Goal: Information Seeking & Learning: Check status

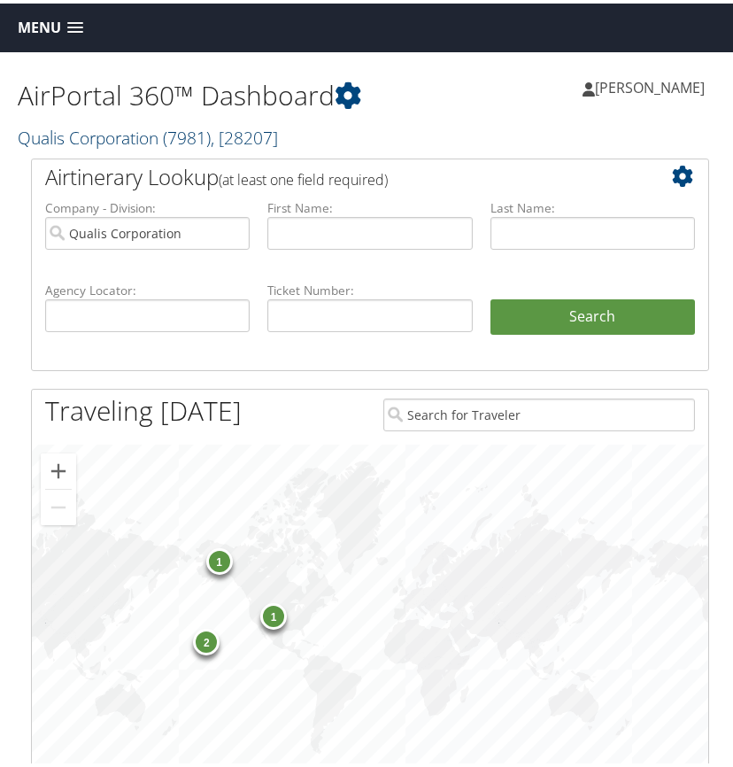
click at [95, 133] on link "Qualis Corporation ( 7981 ) , [ 28207 ]" at bounding box center [148, 134] width 260 height 24
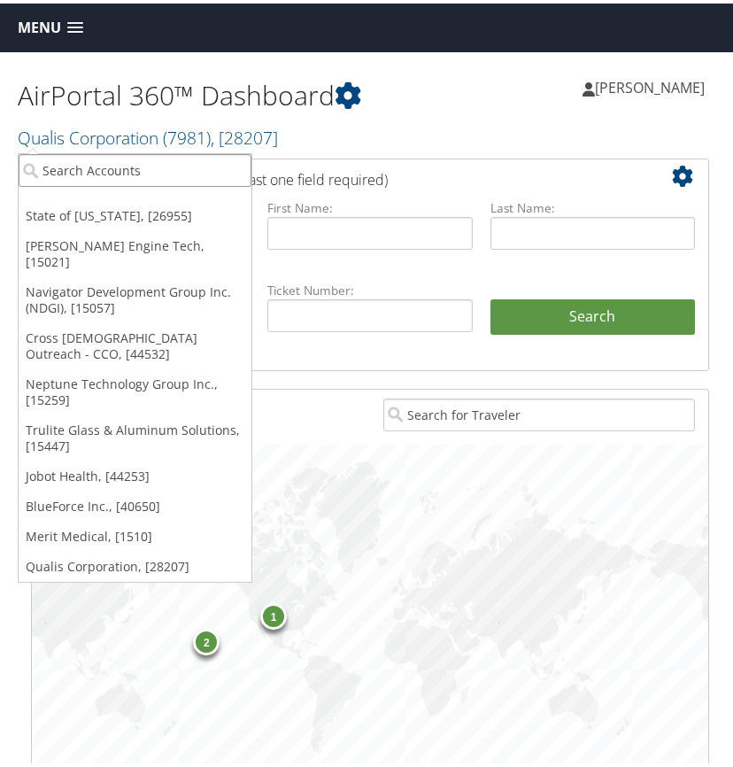
click at [62, 165] on input "search" at bounding box center [135, 167] width 233 height 33
type input "am"
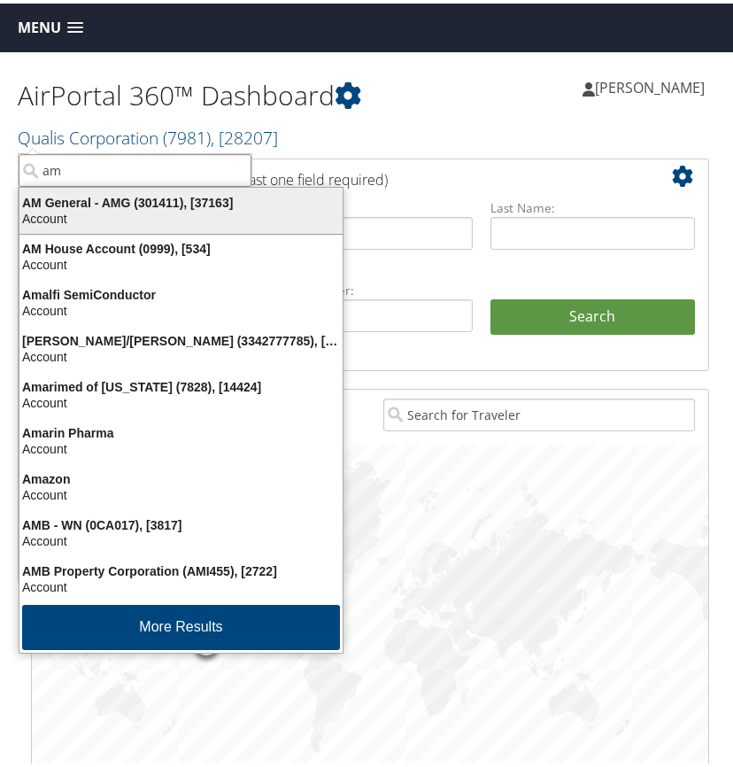
click at [64, 213] on div "Account" at bounding box center [181, 215] width 345 height 16
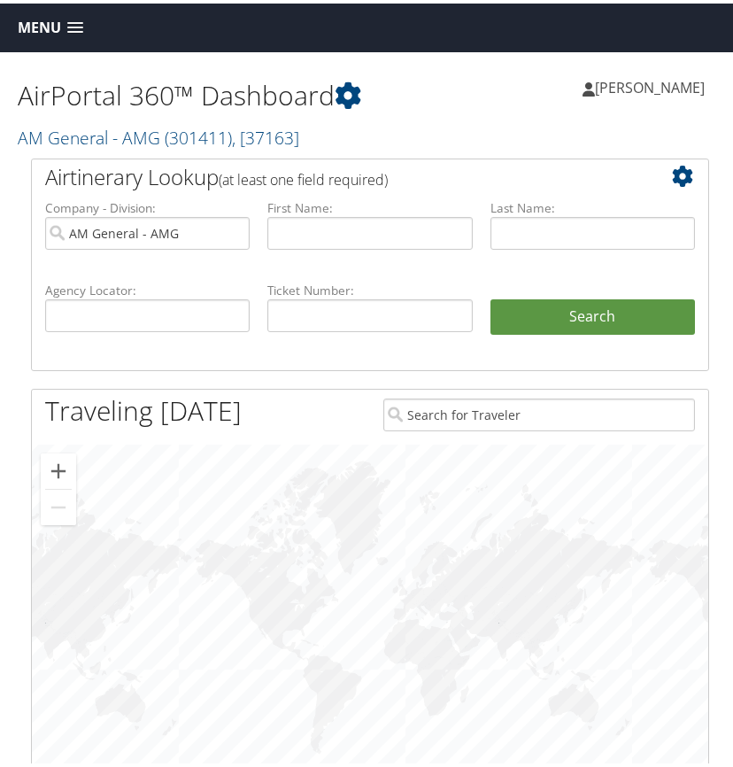
click at [68, 25] on span at bounding box center [75, 25] width 16 height 12
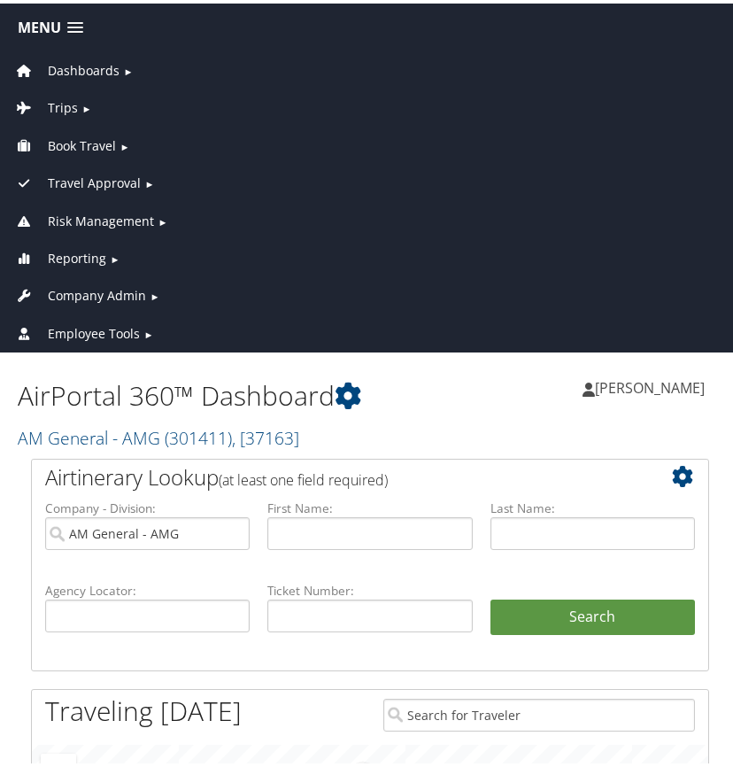
click at [94, 252] on span "Reporting" at bounding box center [77, 254] width 58 height 19
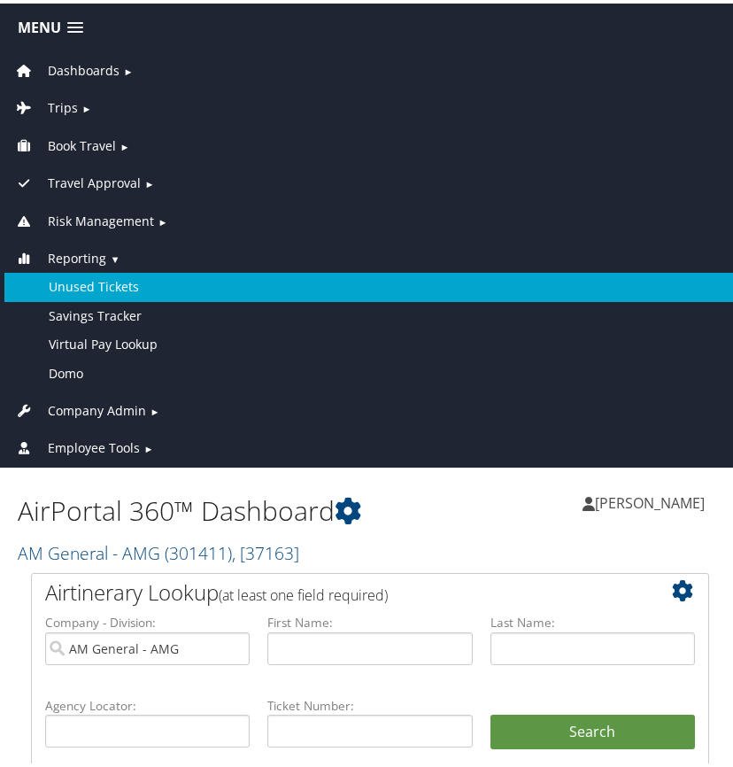
click at [88, 282] on link "Unused Tickets" at bounding box center [370, 283] width 732 height 28
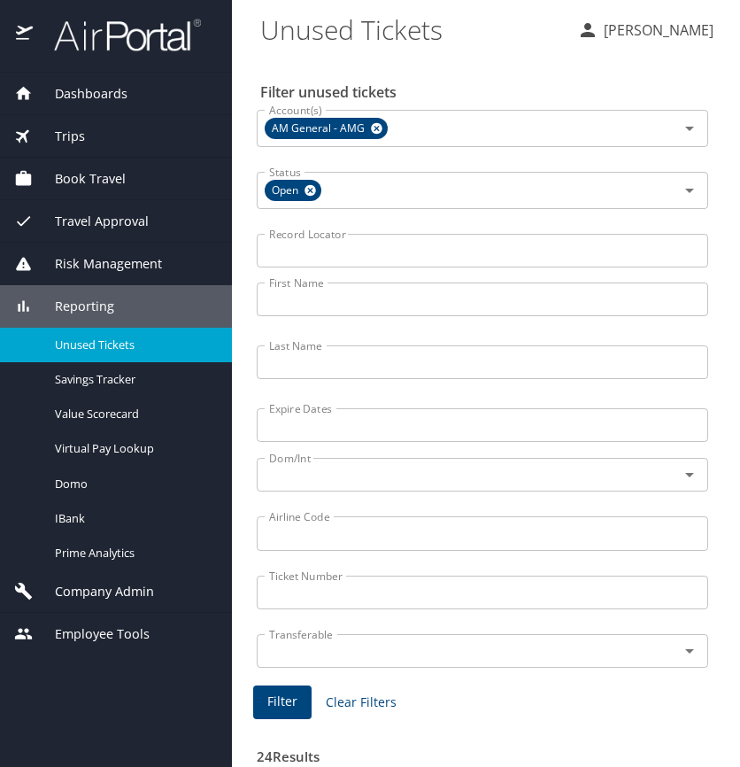
click at [312, 364] on input "Last Name" at bounding box center [483, 362] width 452 height 34
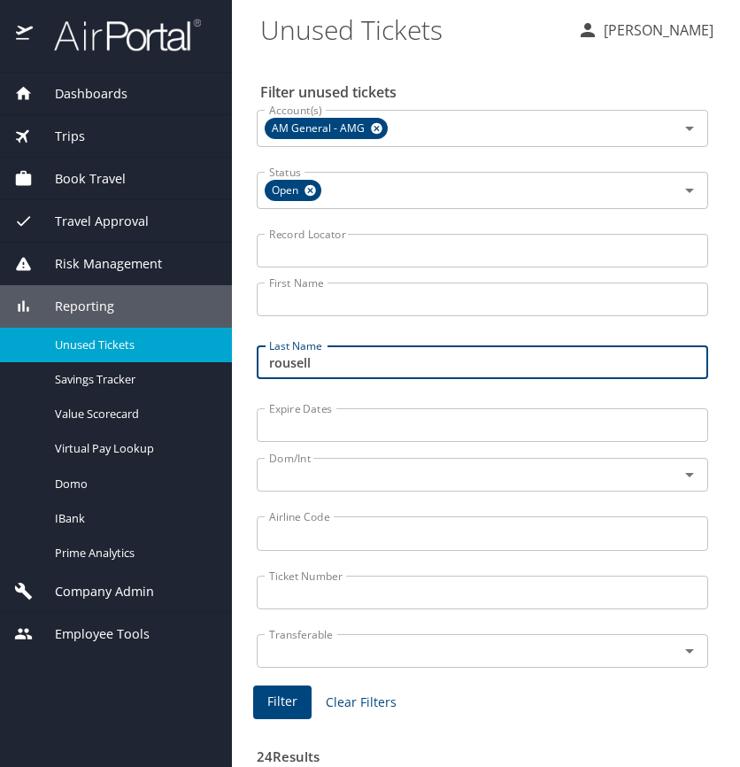
type input "rousell"
click at [290, 694] on span "Filter" at bounding box center [282, 702] width 30 height 22
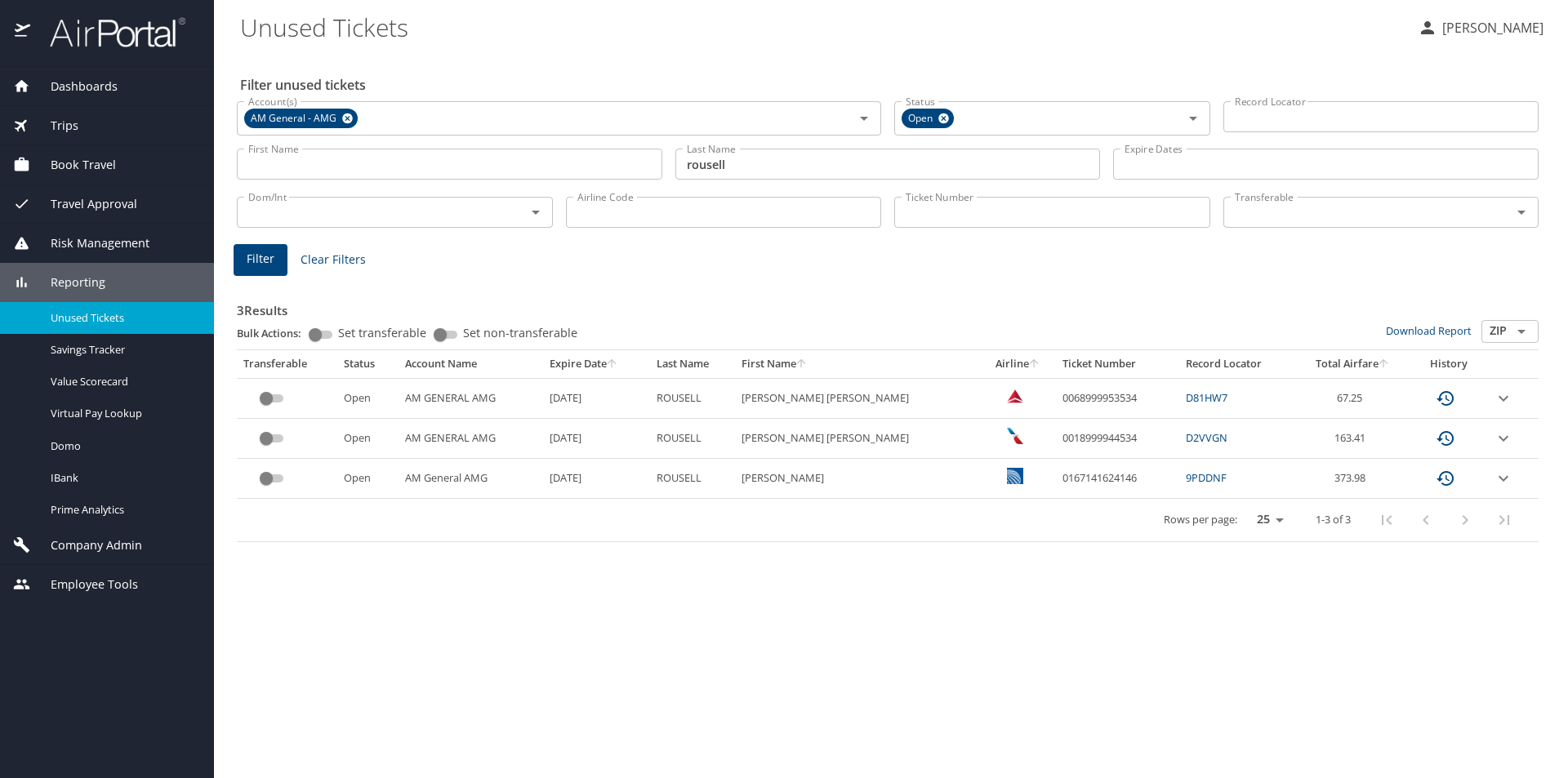
click at [682, 398] on icon "expand row" at bounding box center [1503, 398] width 10 height 6
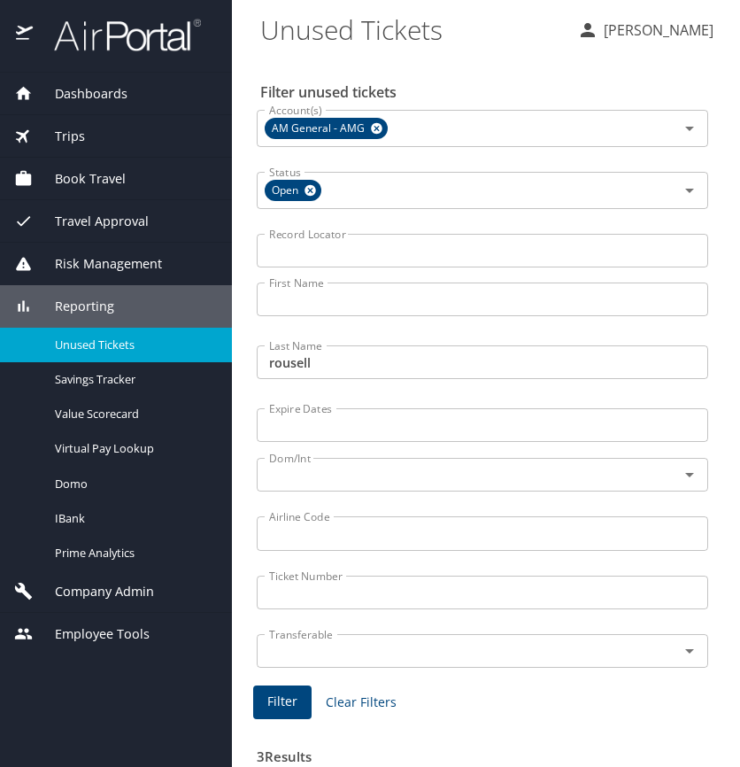
click at [87, 88] on span "Dashboards" at bounding box center [80, 93] width 95 height 19
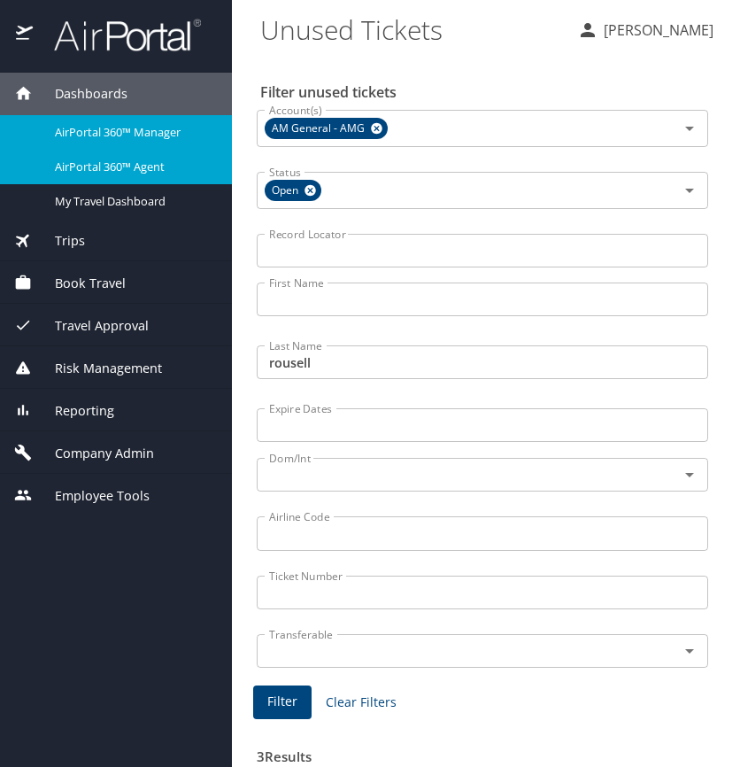
click at [120, 167] on span "AirPortal 360™ Agent" at bounding box center [133, 167] width 156 height 17
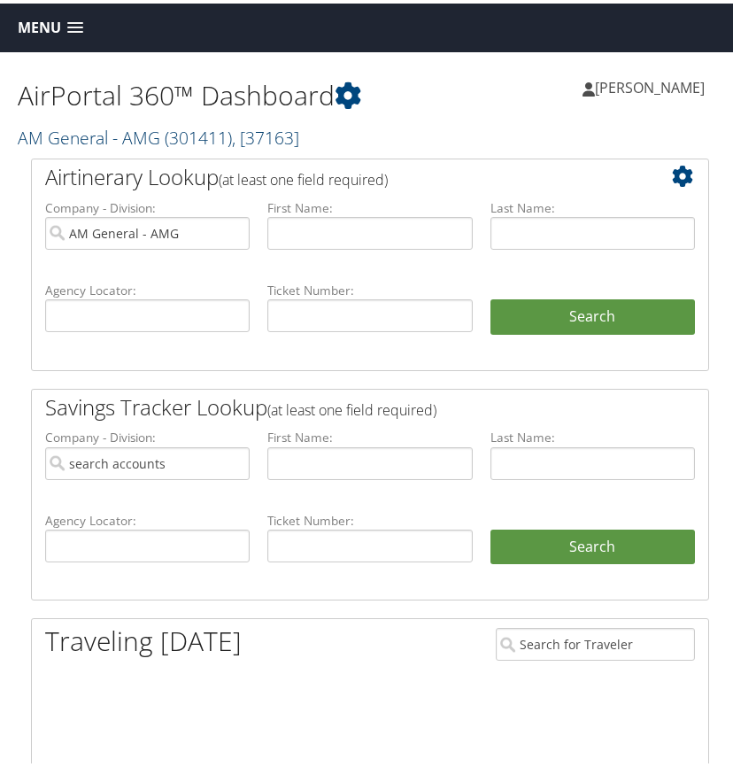
type input "AM General - AMG"
click at [232, 140] on span "( 301411 )" at bounding box center [198, 134] width 67 height 24
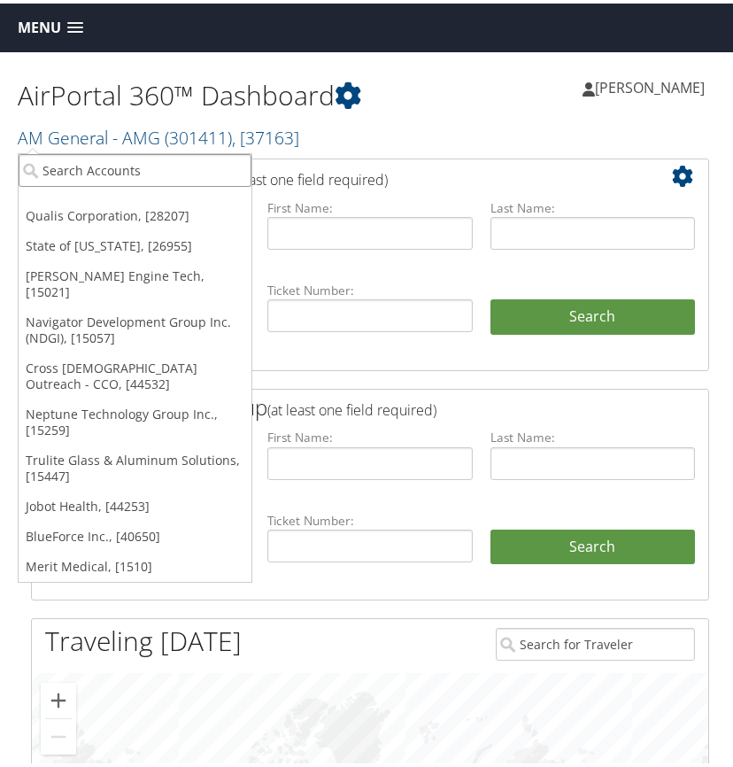
click at [47, 165] on input "search" at bounding box center [135, 167] width 233 height 33
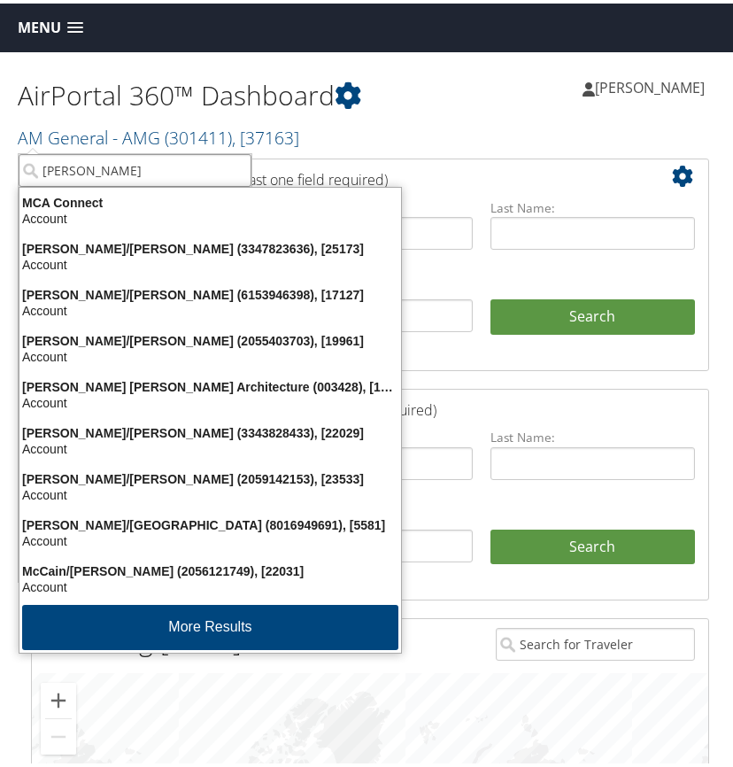
type input "[PERSON_NAME]"
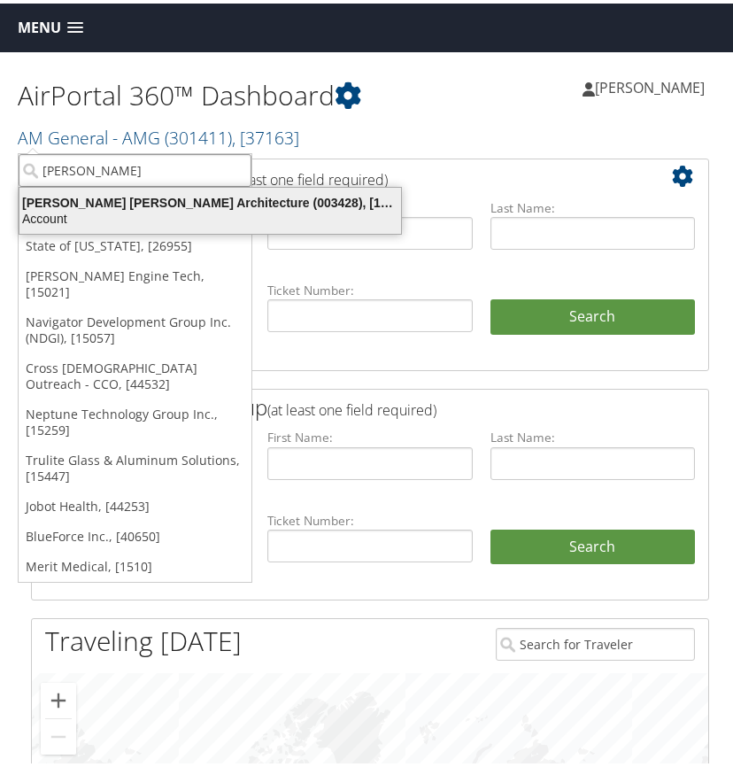
click at [63, 210] on div "Account" at bounding box center [210, 215] width 403 height 16
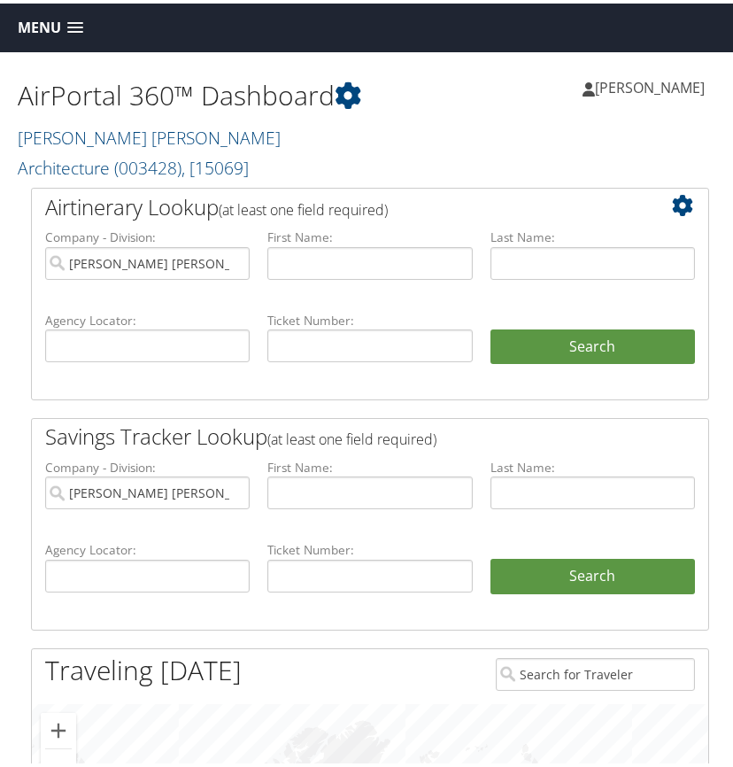
click at [73, 16] on link "Menu" at bounding box center [50, 24] width 83 height 29
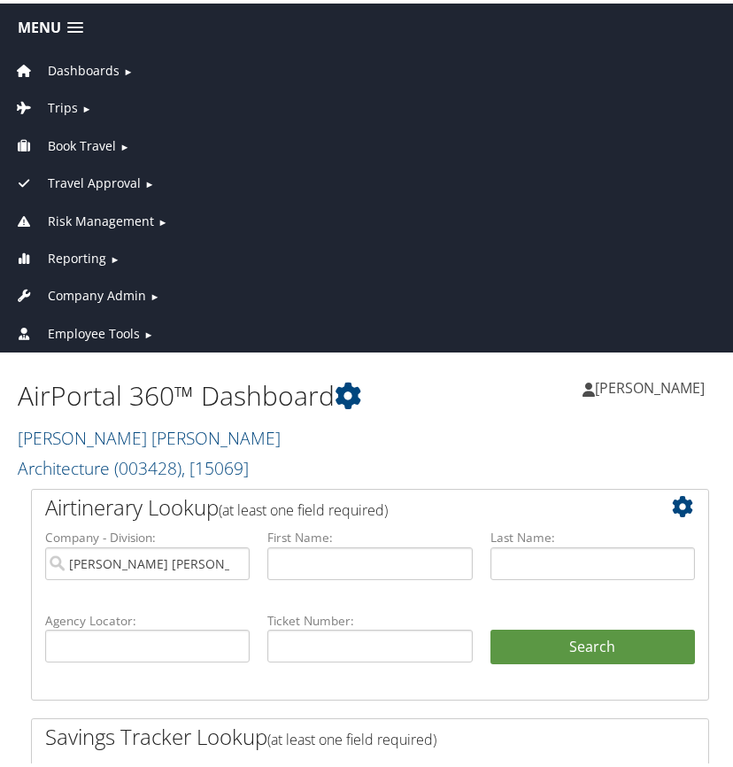
click at [75, 104] on span "Trips" at bounding box center [63, 104] width 30 height 19
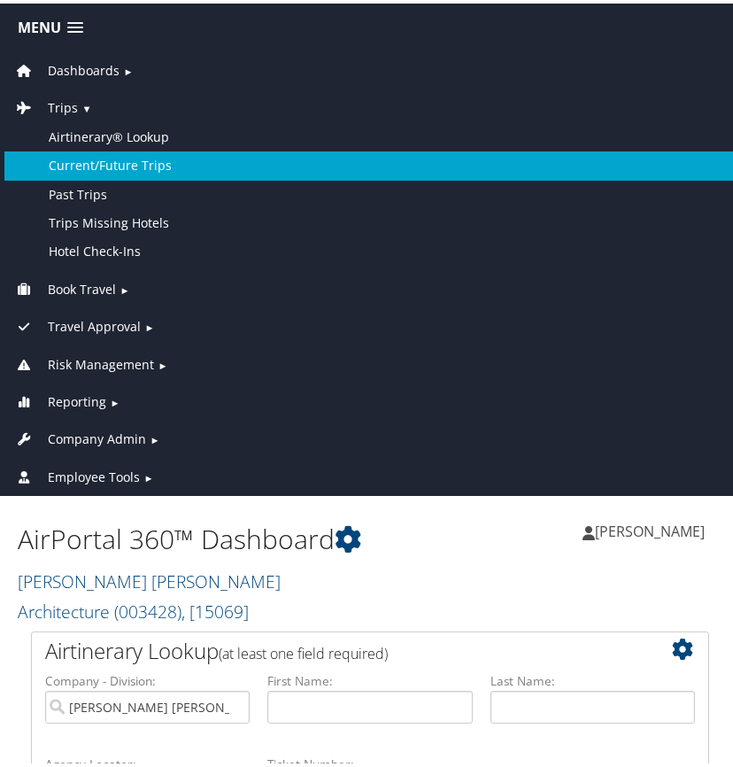
click at [112, 160] on link "Current/Future Trips" at bounding box center [370, 162] width 732 height 28
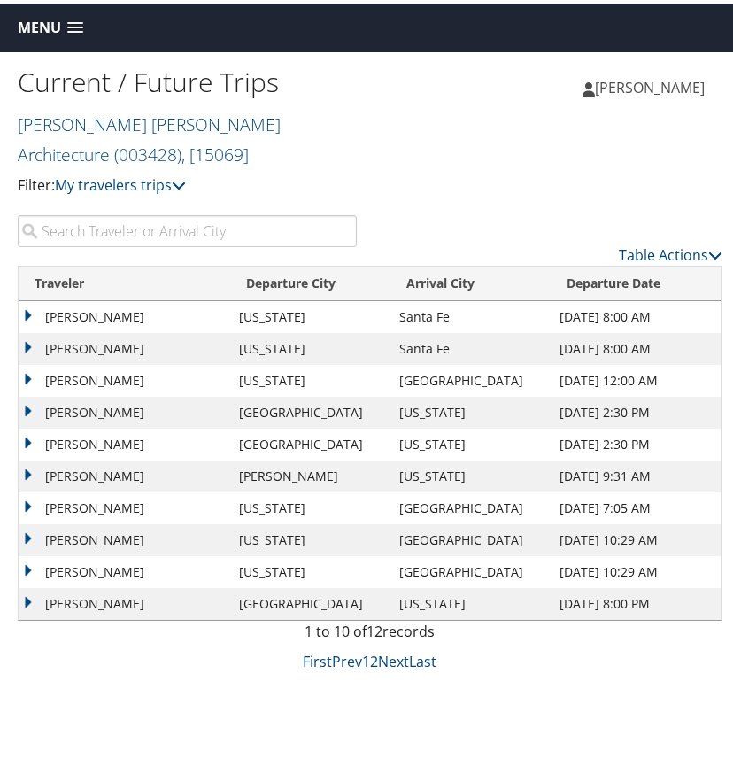
click at [205, 228] on input "search" at bounding box center [187, 228] width 339 height 32
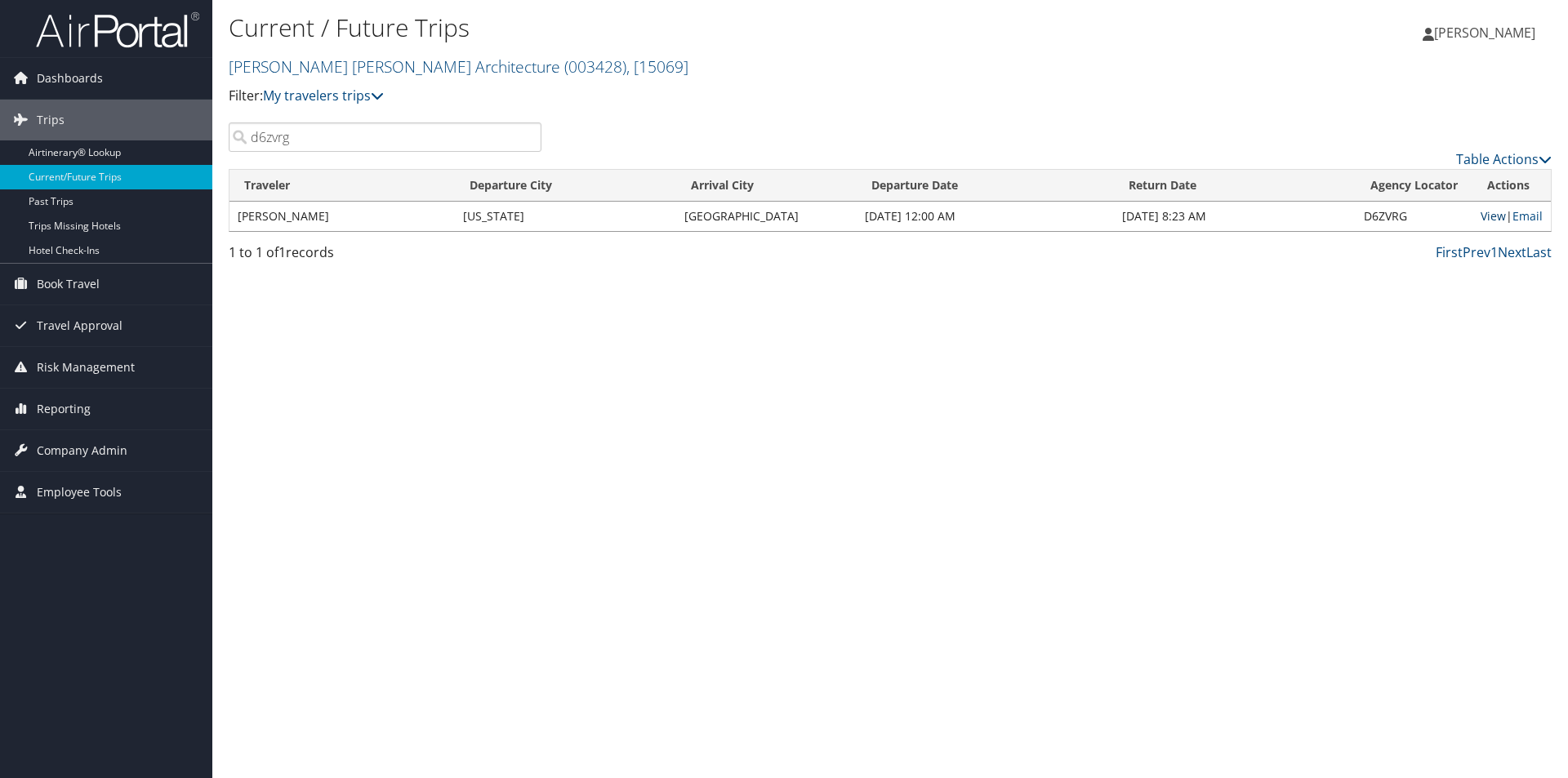
type input "d6zvrg"
click at [675, 215] on link "View" at bounding box center [1492, 216] width 25 height 16
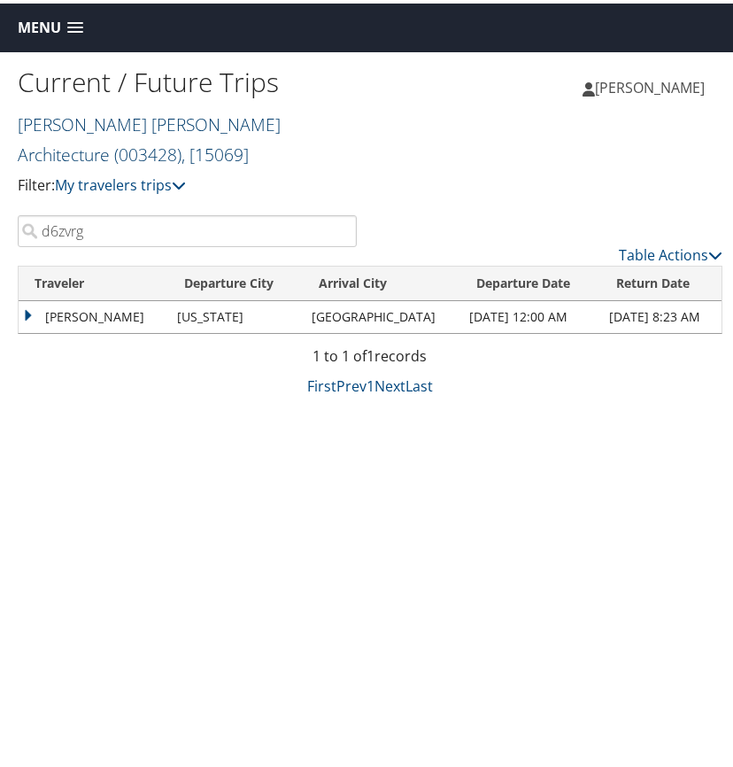
click at [128, 124] on link "McAlpine Tankersley Architecture ( 003428 ) , [ 15069 ]" at bounding box center [149, 136] width 263 height 54
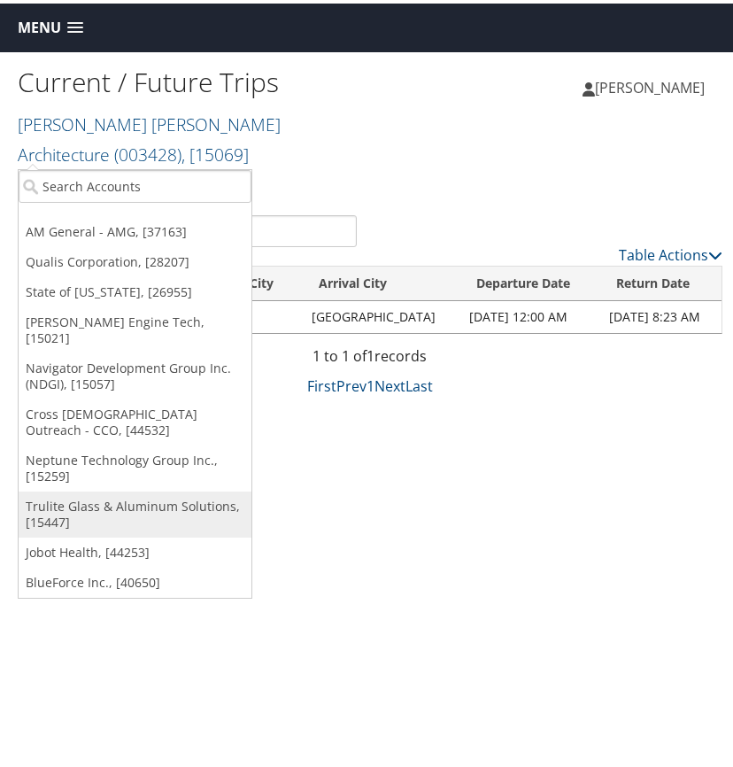
click at [65, 488] on link "Trulite Glass & Aluminum Solutions, [15447]" at bounding box center [135, 511] width 233 height 46
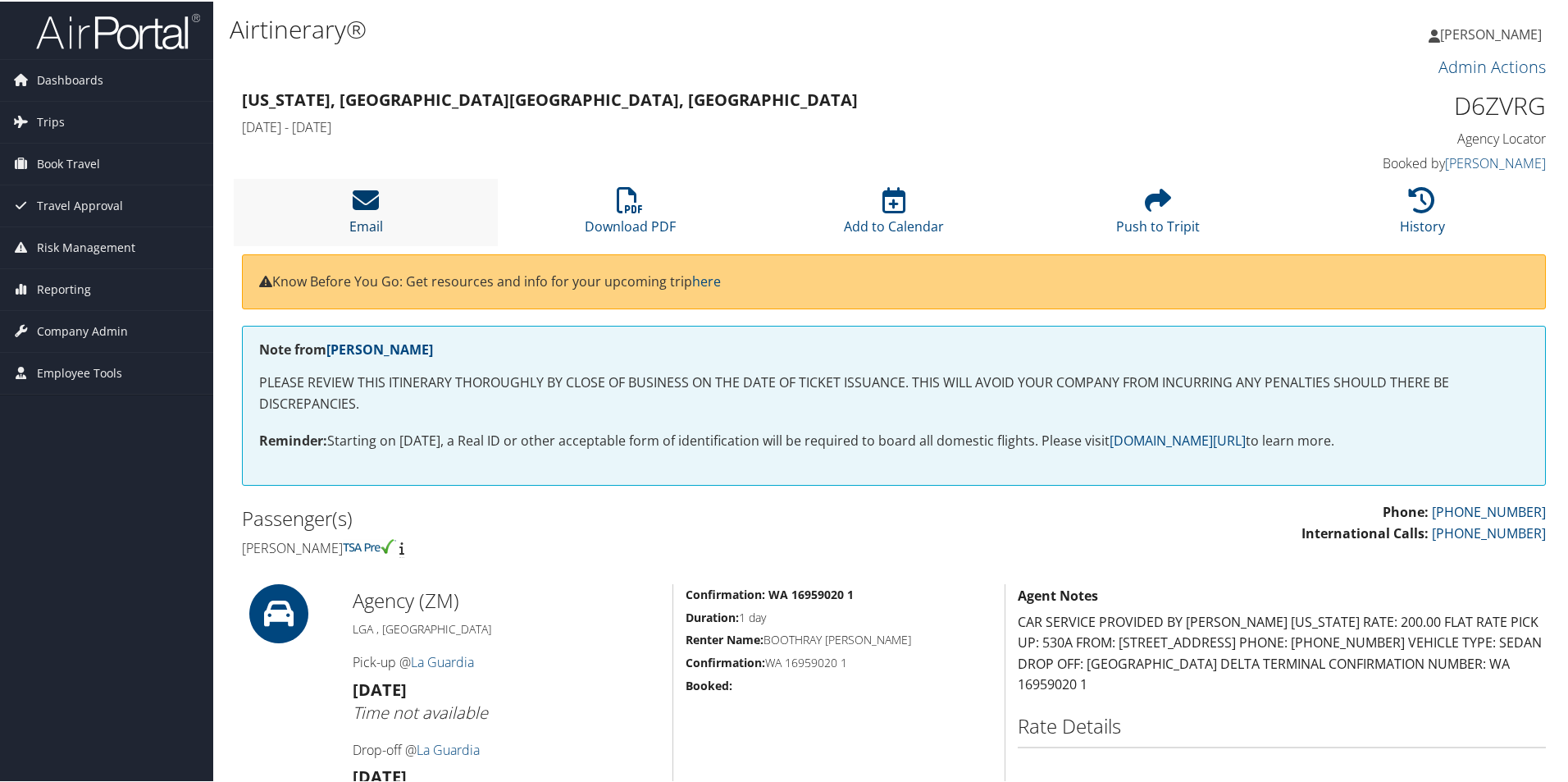
click at [365, 199] on icon at bounding box center [366, 198] width 26 height 26
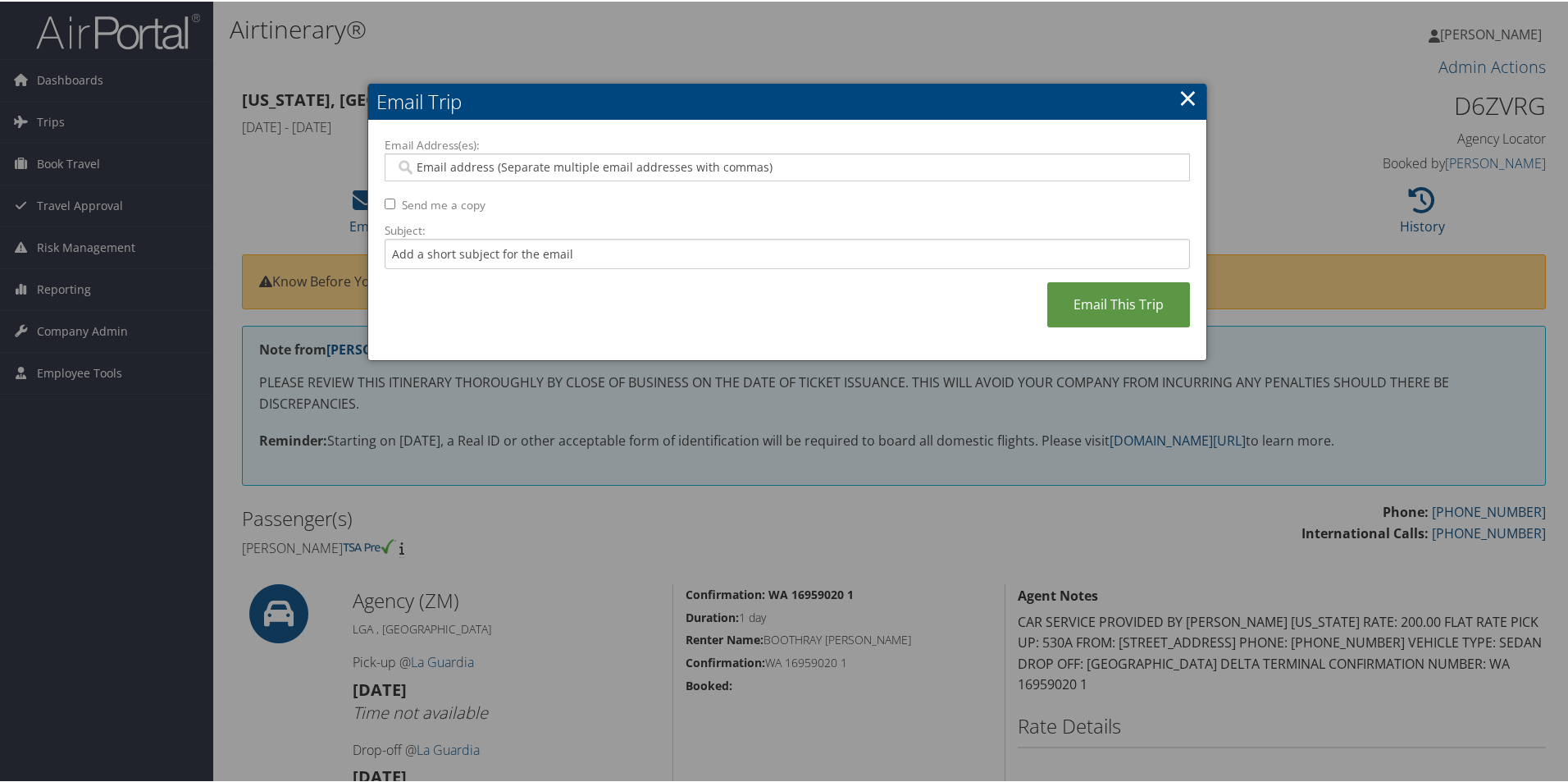
click at [418, 168] on input "Email Address(es):" at bounding box center [787, 166] width 784 height 17
type input "[PERSON_NAME]"
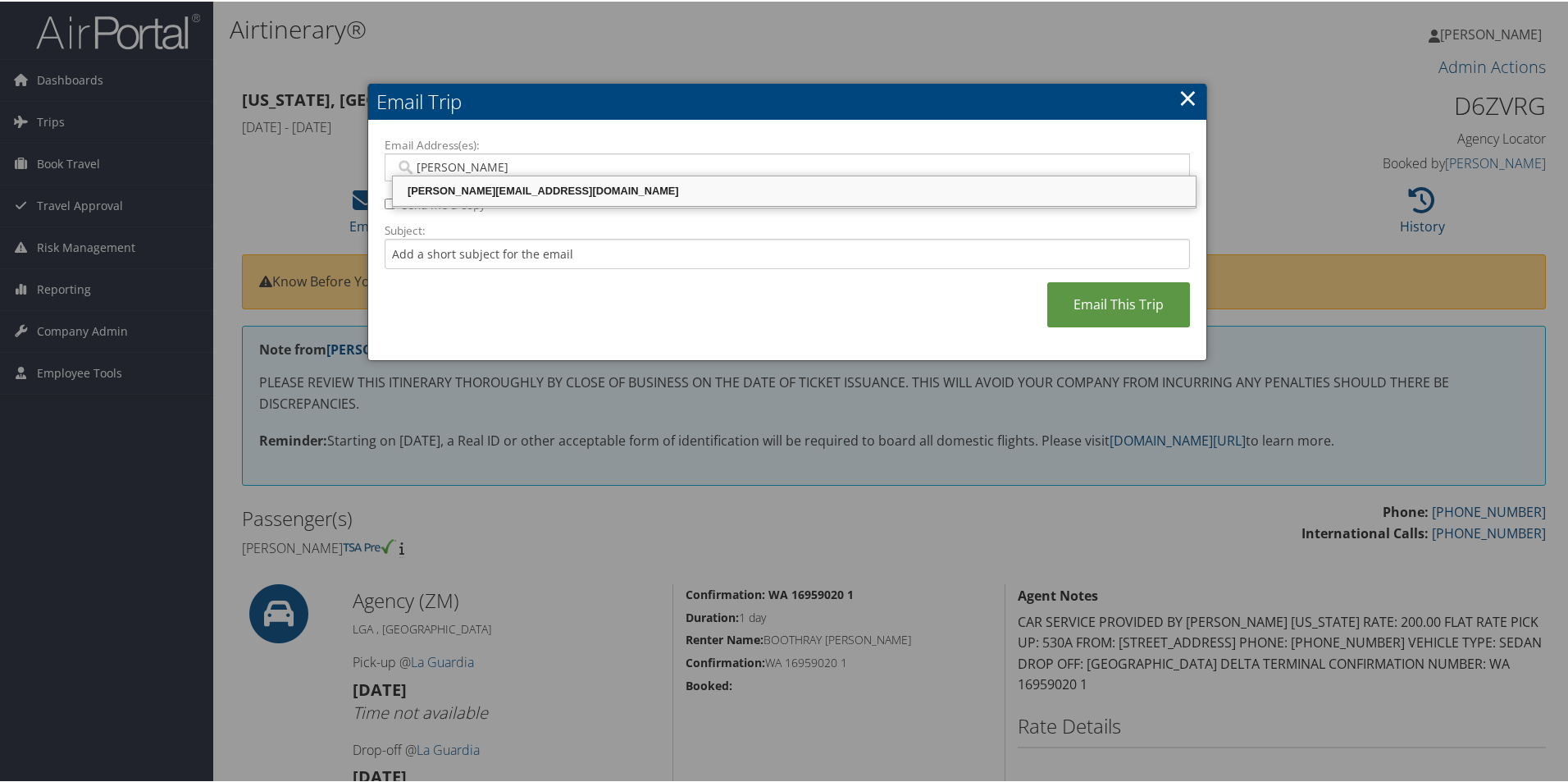
click at [473, 190] on div "[PERSON_NAME][EMAIL_ADDRESS][DOMAIN_NAME]" at bounding box center [795, 190] width 798 height 17
type input "[PERSON_NAME][EMAIL_ADDRESS][DOMAIN_NAME]"
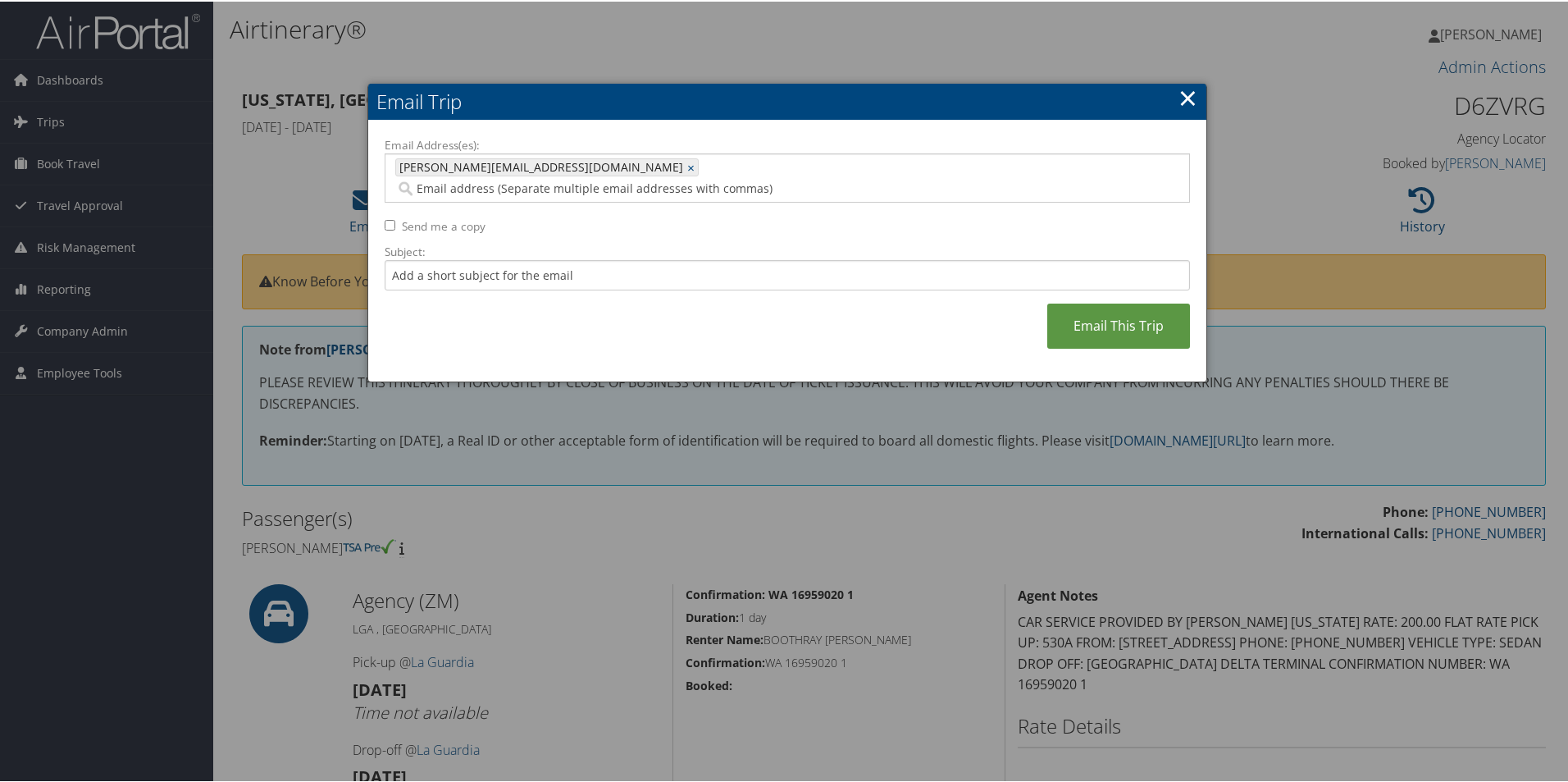
click at [384, 219] on input "Send me a copy" at bounding box center [390, 224] width 11 height 11
checkbox input "true"
click at [1080, 302] on link "Email This Trip" at bounding box center [1119, 324] width 143 height 45
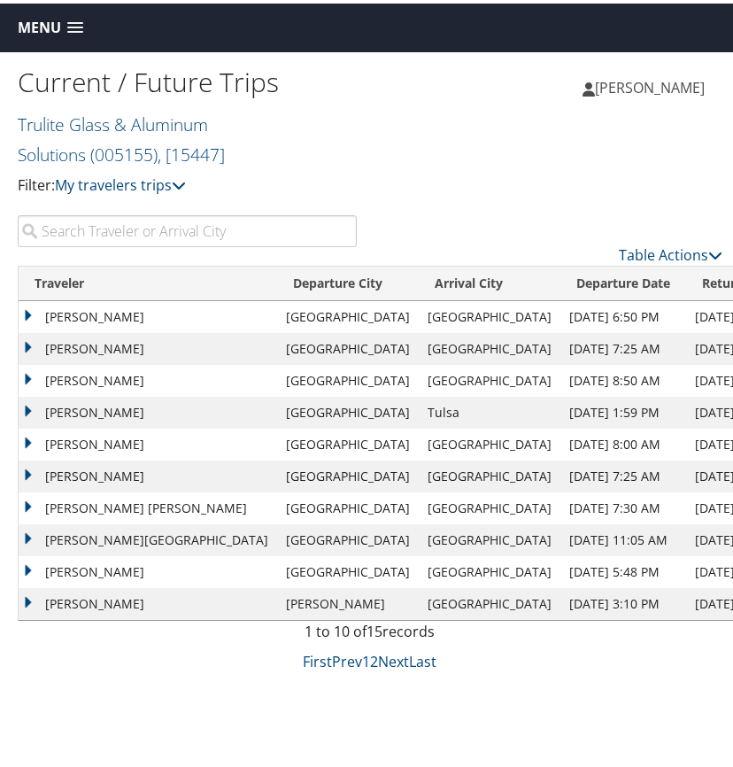
click at [74, 24] on span at bounding box center [75, 25] width 16 height 12
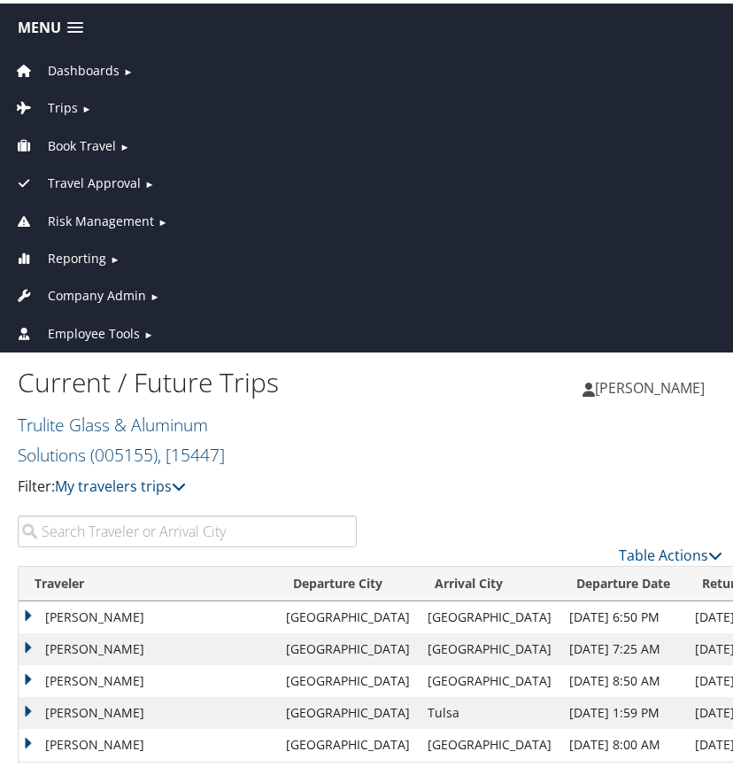
click at [100, 288] on span "Company Admin" at bounding box center [97, 292] width 98 height 19
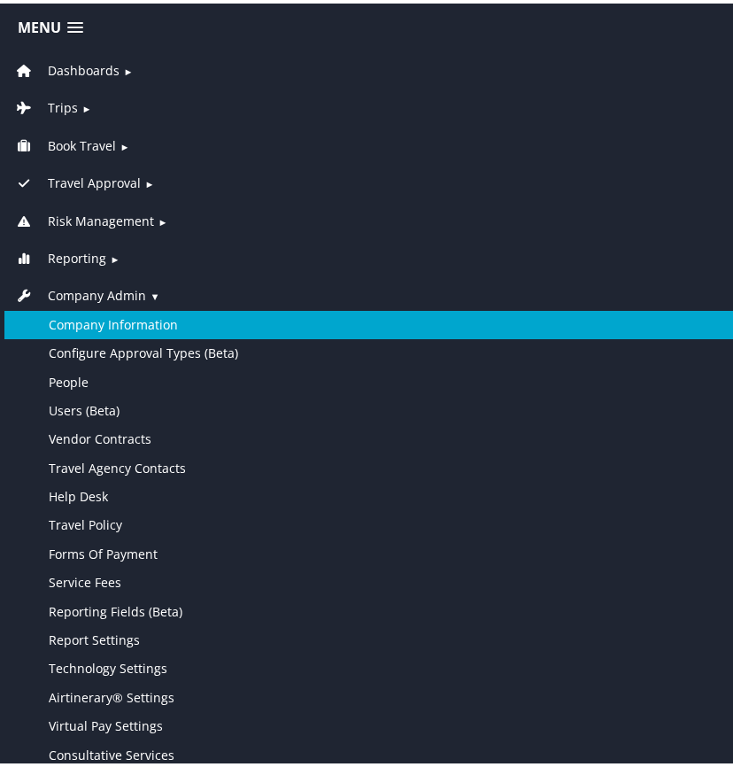
click at [135, 317] on link "Company Information" at bounding box center [370, 321] width 732 height 28
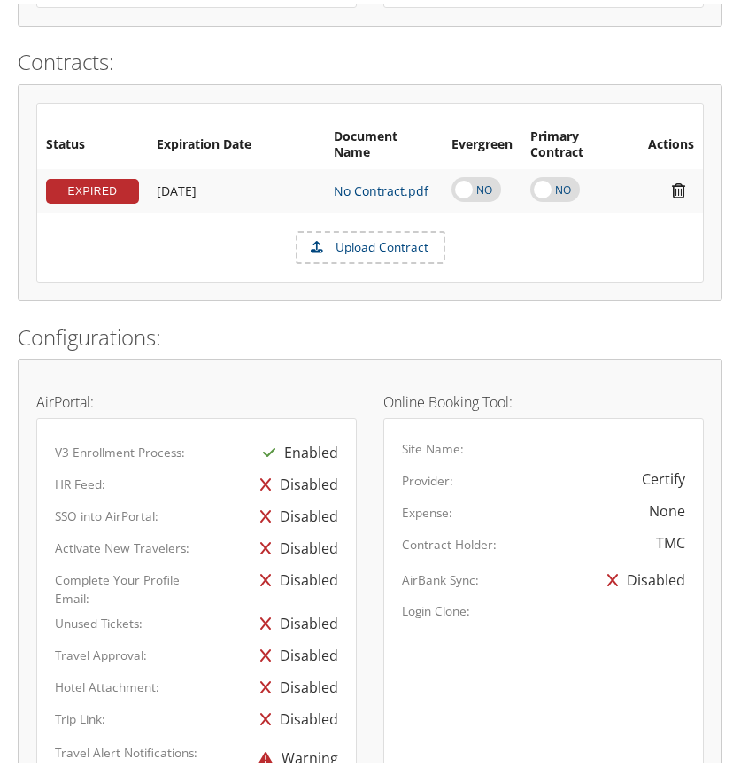
scroll to position [886, 0]
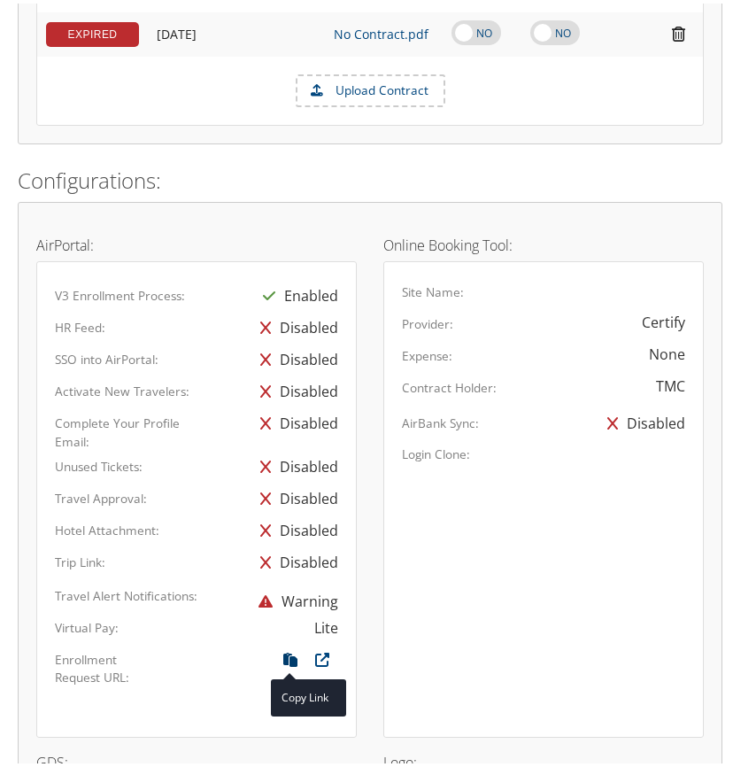
click at [279, 655] on icon at bounding box center [291, 660] width 32 height 23
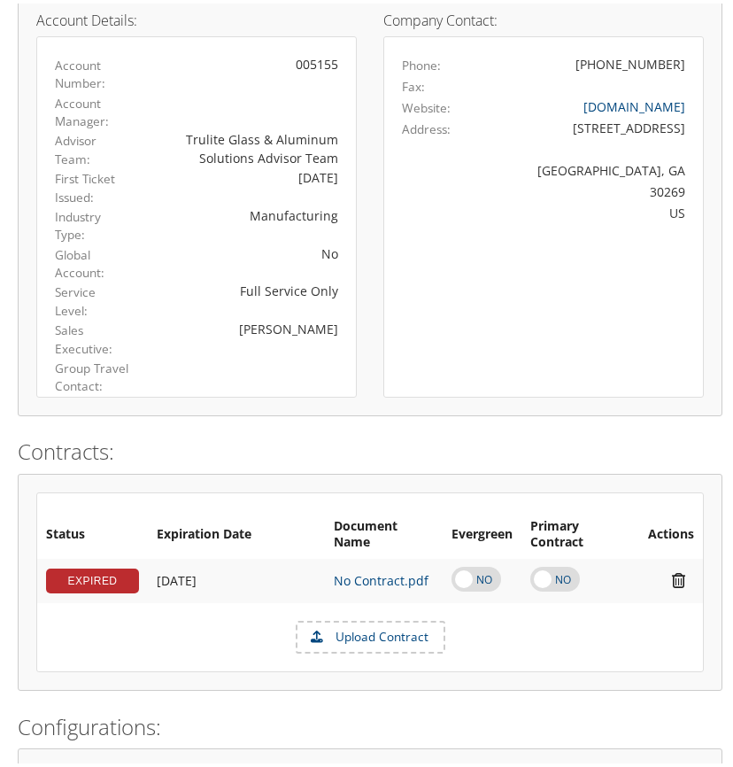
scroll to position [0, 0]
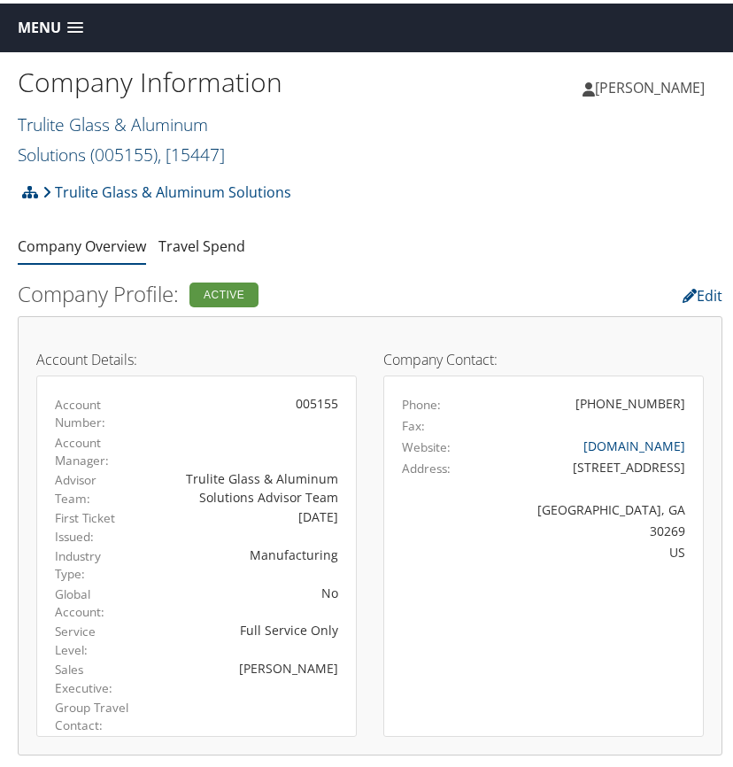
click at [89, 127] on link "Trulite Glass & Aluminum Solutions ( 005155 ) , [ 15447 ]" at bounding box center [121, 136] width 207 height 54
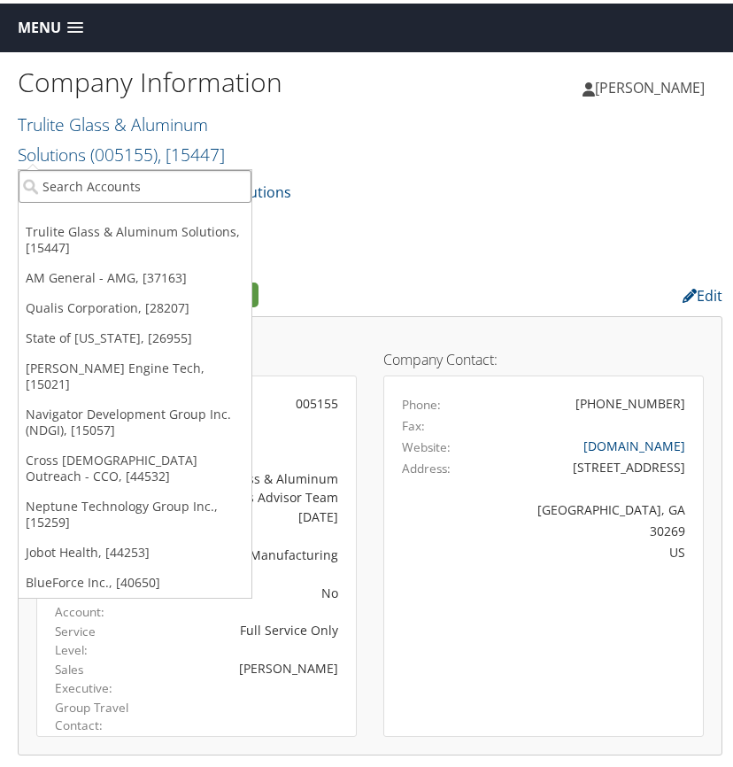
click at [72, 183] on input "search" at bounding box center [135, 183] width 233 height 33
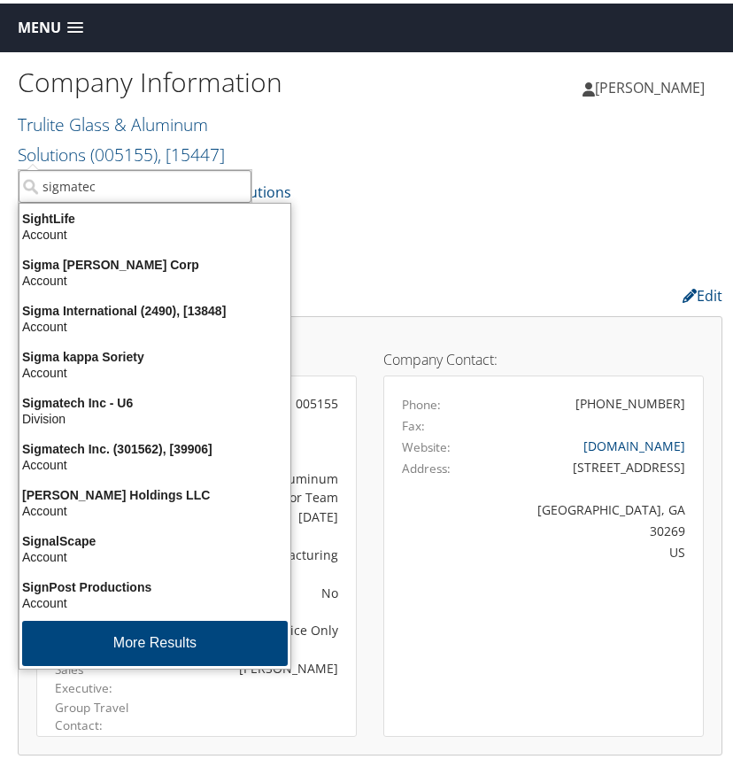
type input "sigmatech"
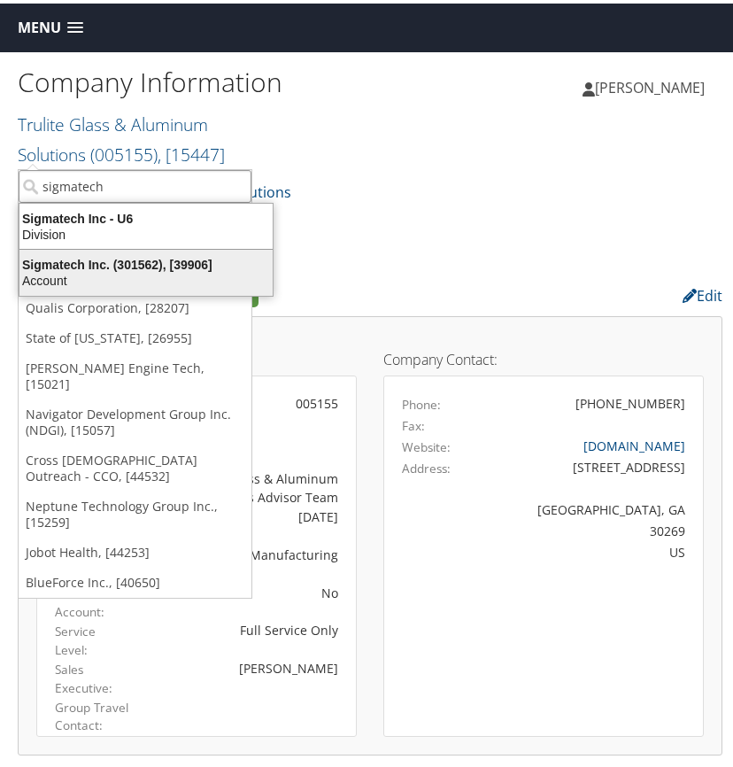
click at [54, 263] on div "Sigmatech Inc. (301562), [39906]" at bounding box center [146, 261] width 275 height 16
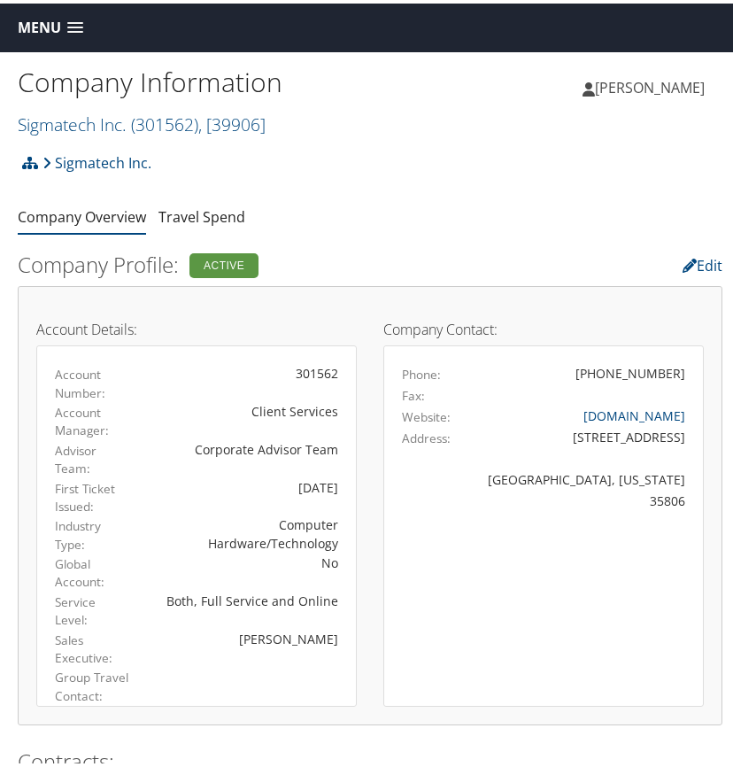
click at [81, 21] on span at bounding box center [75, 25] width 16 height 12
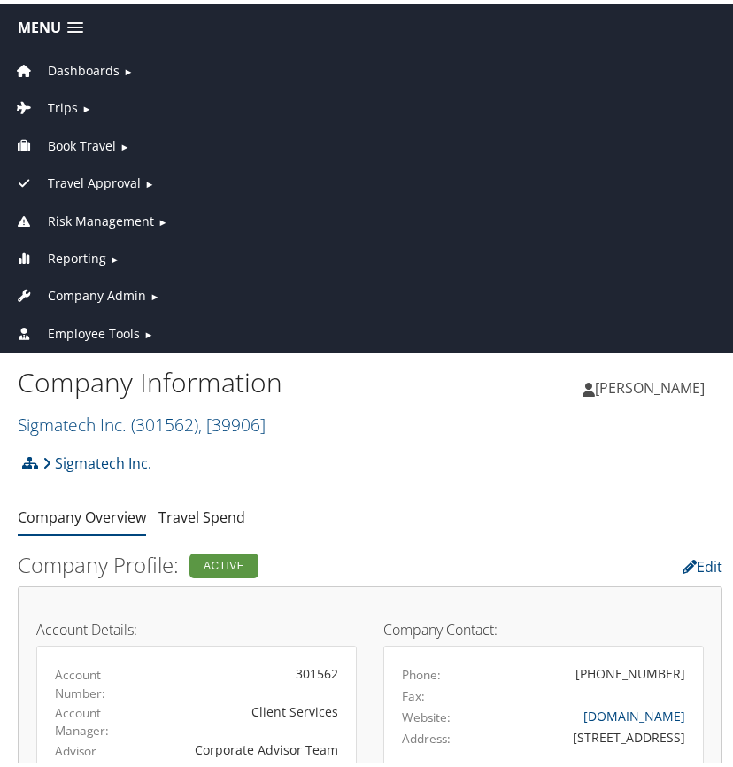
click at [81, 107] on span "►" at bounding box center [86, 104] width 10 height 13
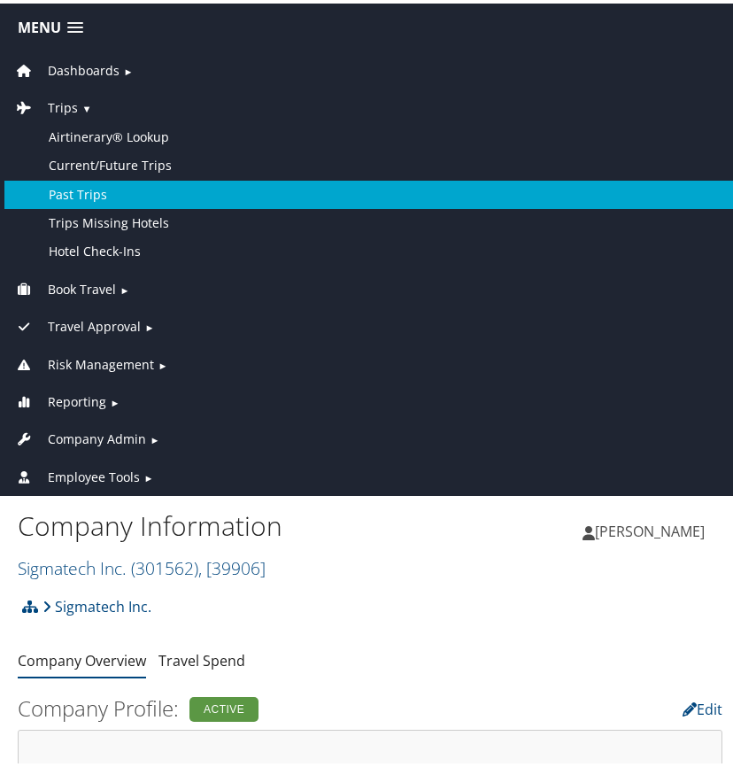
click at [89, 185] on link "Past Trips" at bounding box center [370, 191] width 732 height 28
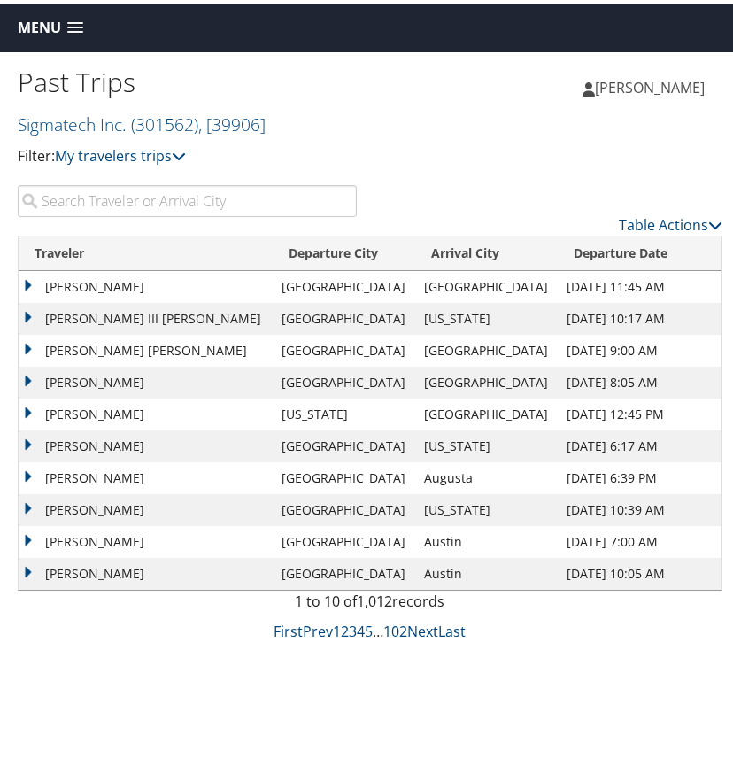
click at [136, 201] on input "search" at bounding box center [187, 198] width 339 height 32
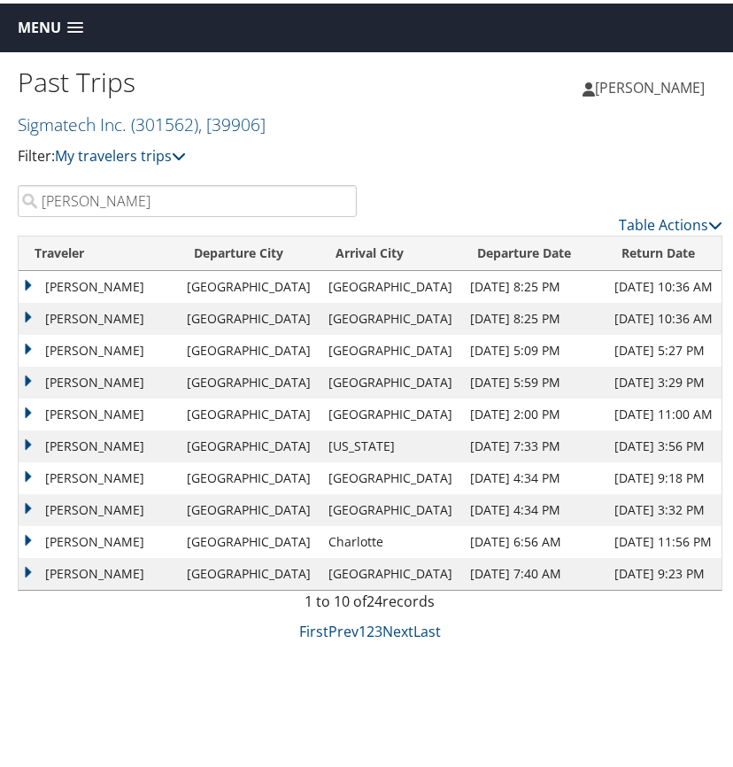
type input "[PERSON_NAME]"
